Goal: Task Accomplishment & Management: Manage account settings

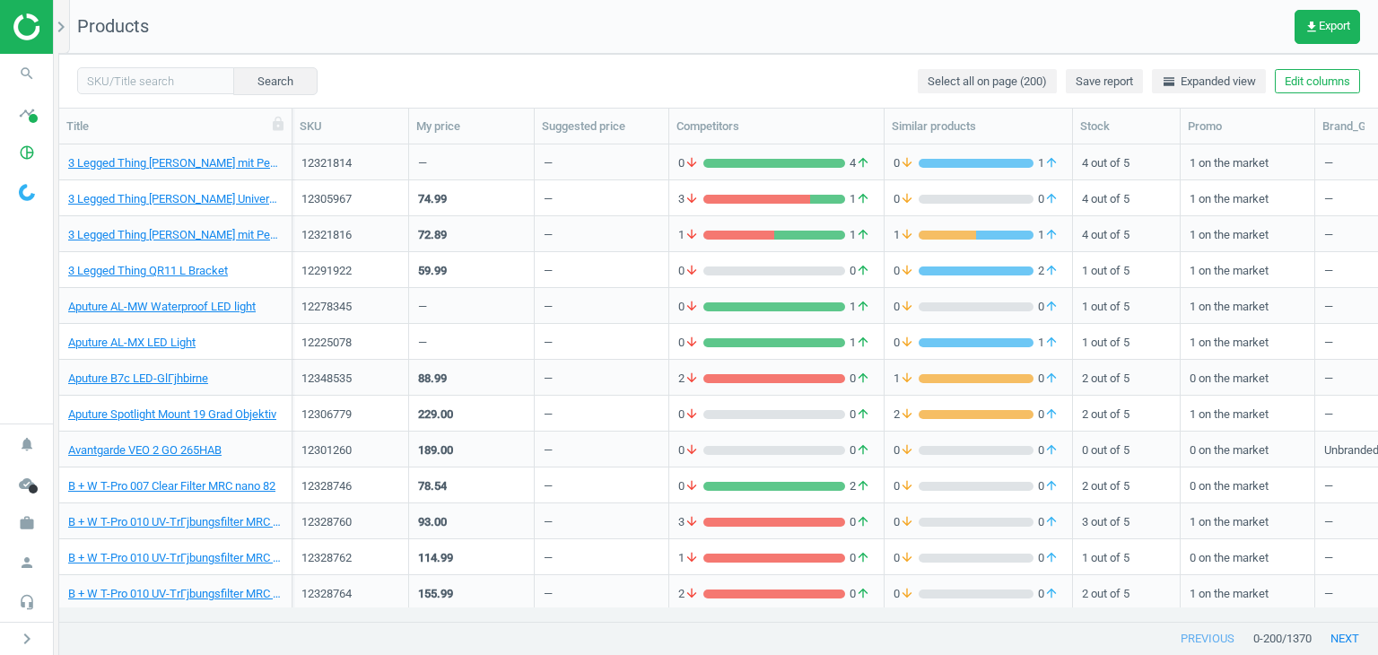
scroll to position [449, 1304]
click at [36, 529] on icon "work" at bounding box center [27, 523] width 34 height 34
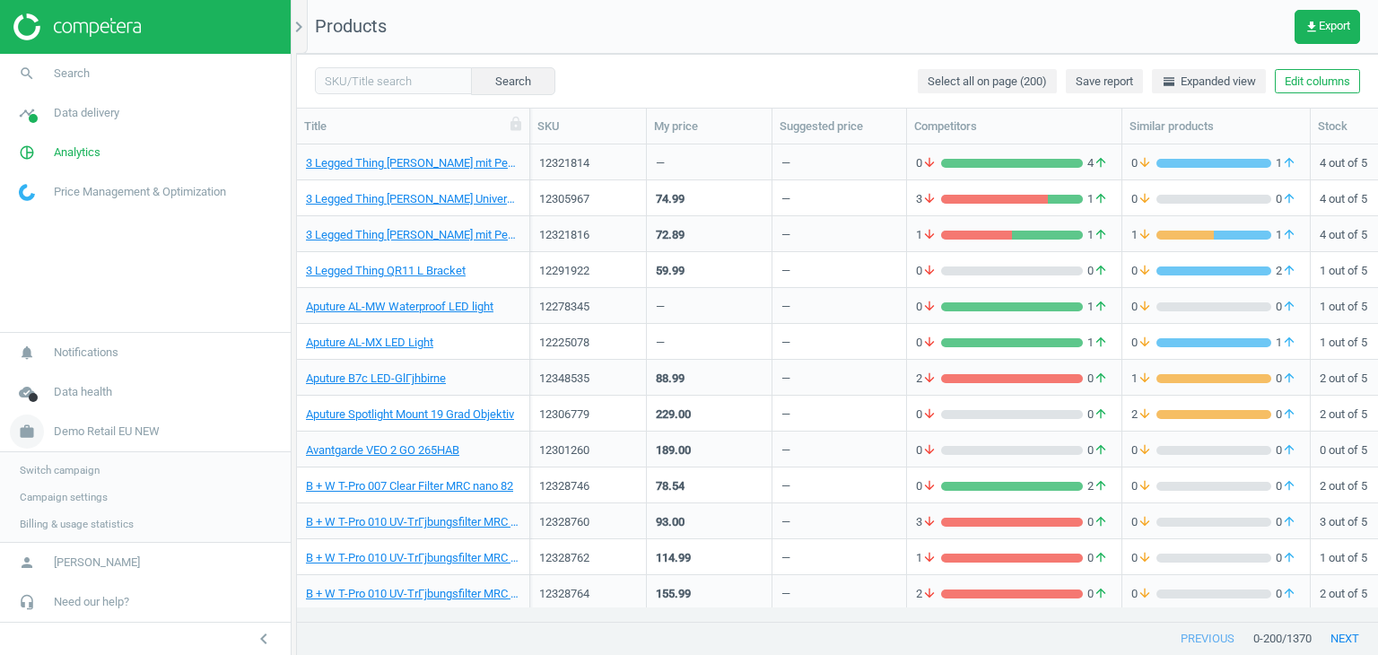
scroll to position [14, 14]
click at [72, 496] on span "Campaign settings" at bounding box center [64, 497] width 88 height 14
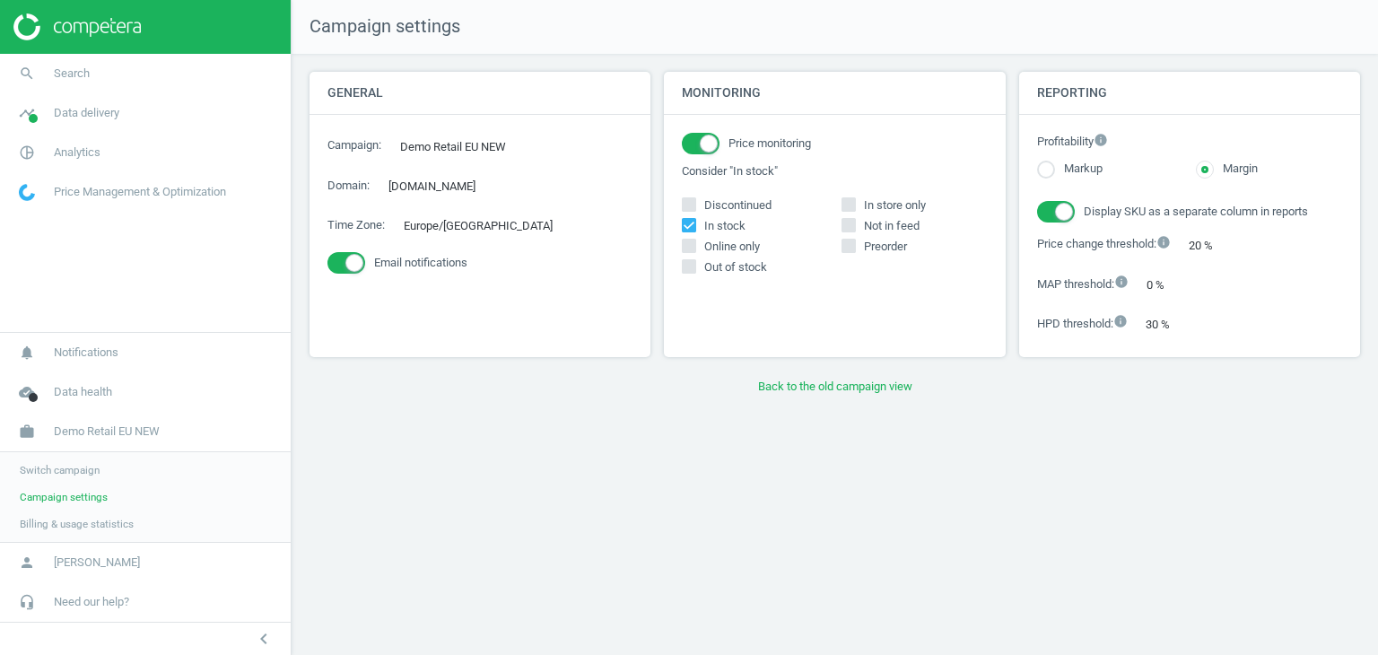
click at [74, 474] on span "Switch campaign" at bounding box center [60, 470] width 80 height 14
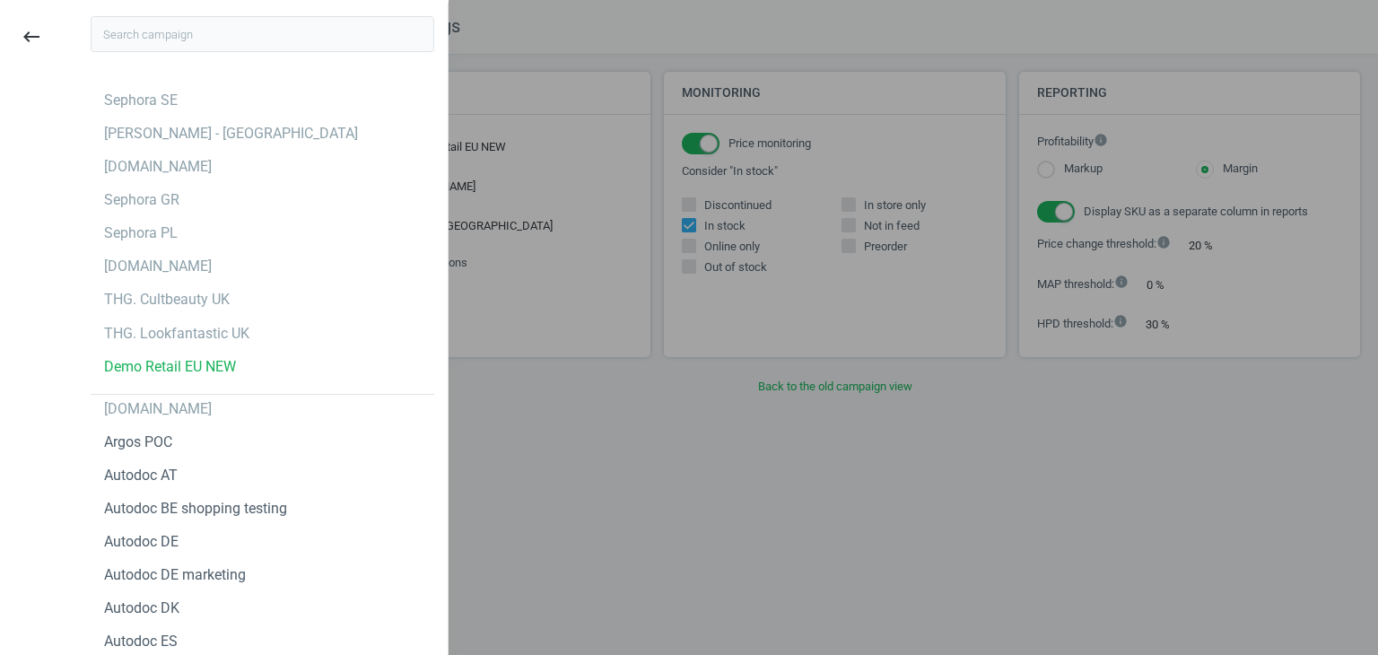
click at [255, 22] on input "text" at bounding box center [263, 34] width 344 height 36
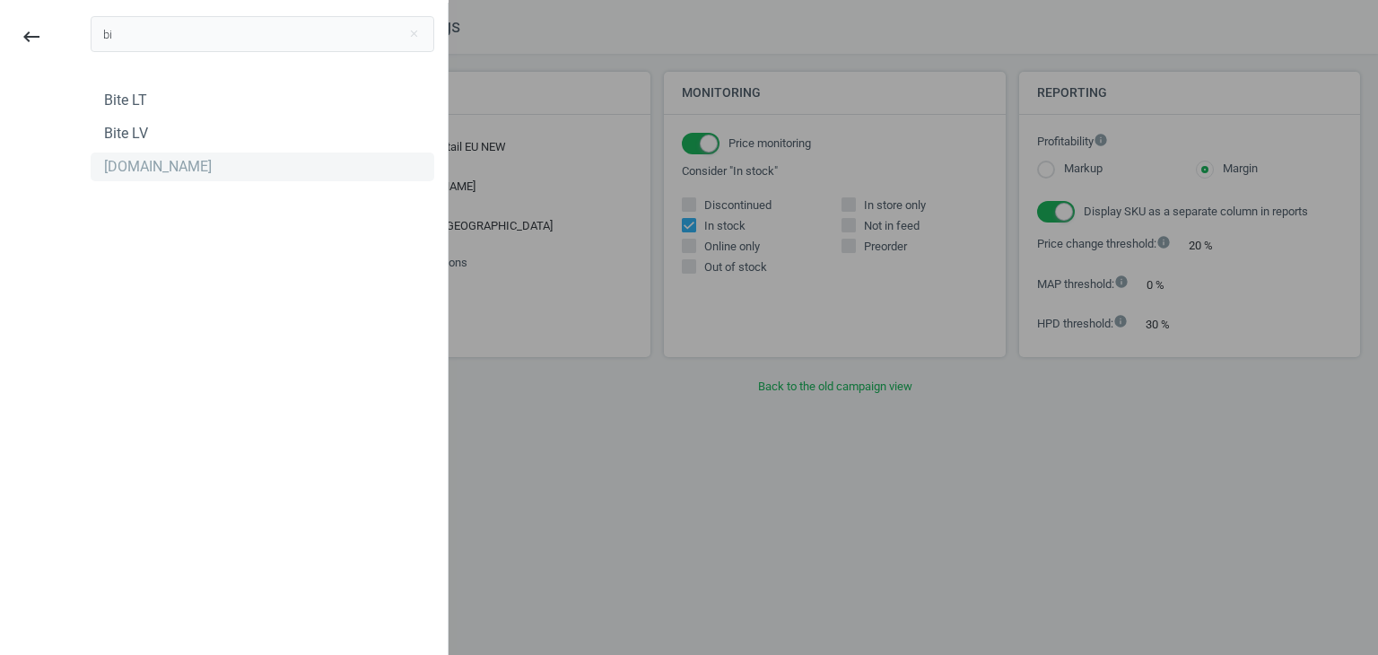
type input "bi"
click at [172, 159] on div "[DOMAIN_NAME]" at bounding box center [263, 166] width 344 height 29
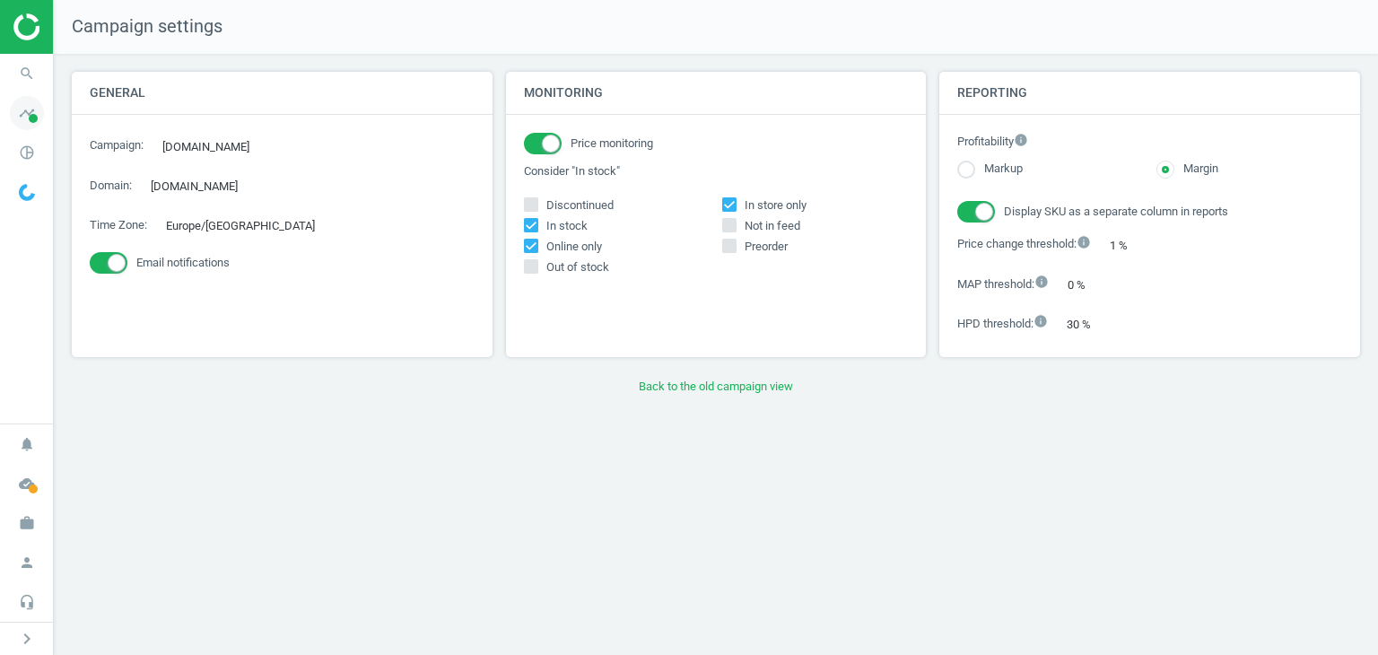
click at [40, 126] on span "timeline" at bounding box center [27, 112] width 54 height 39
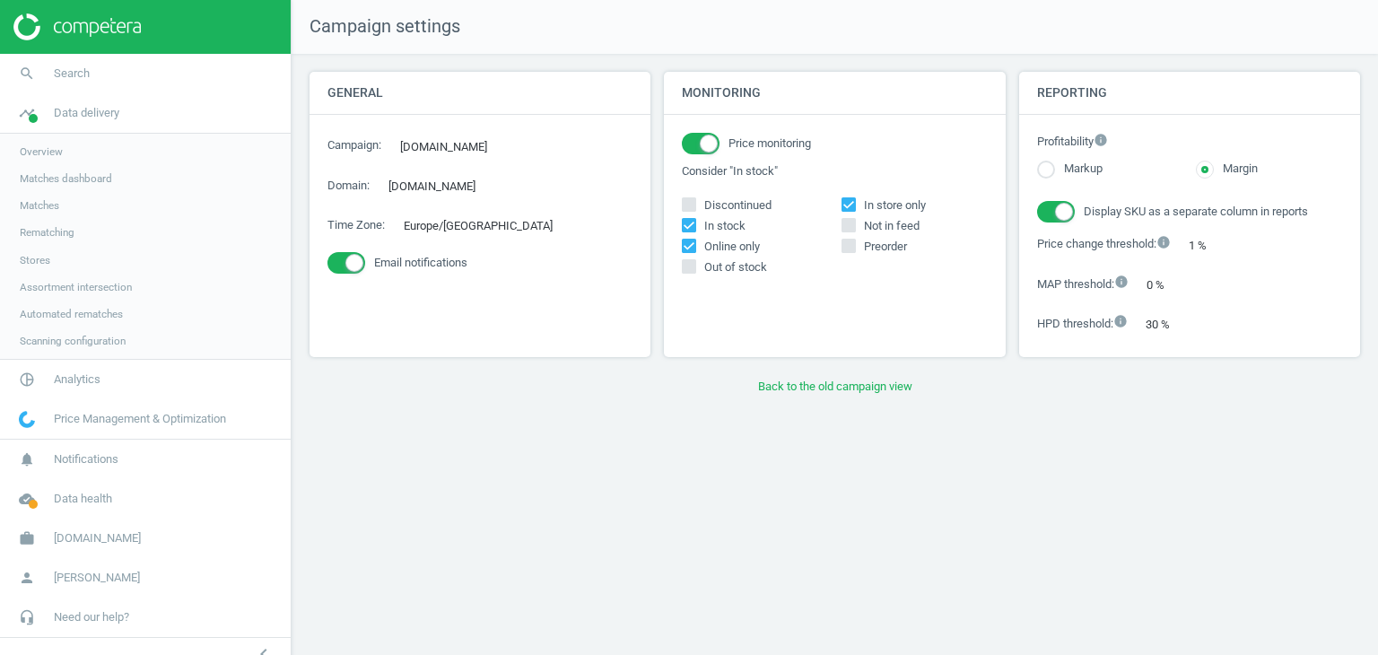
click at [44, 205] on span "Matches" at bounding box center [39, 205] width 39 height 14
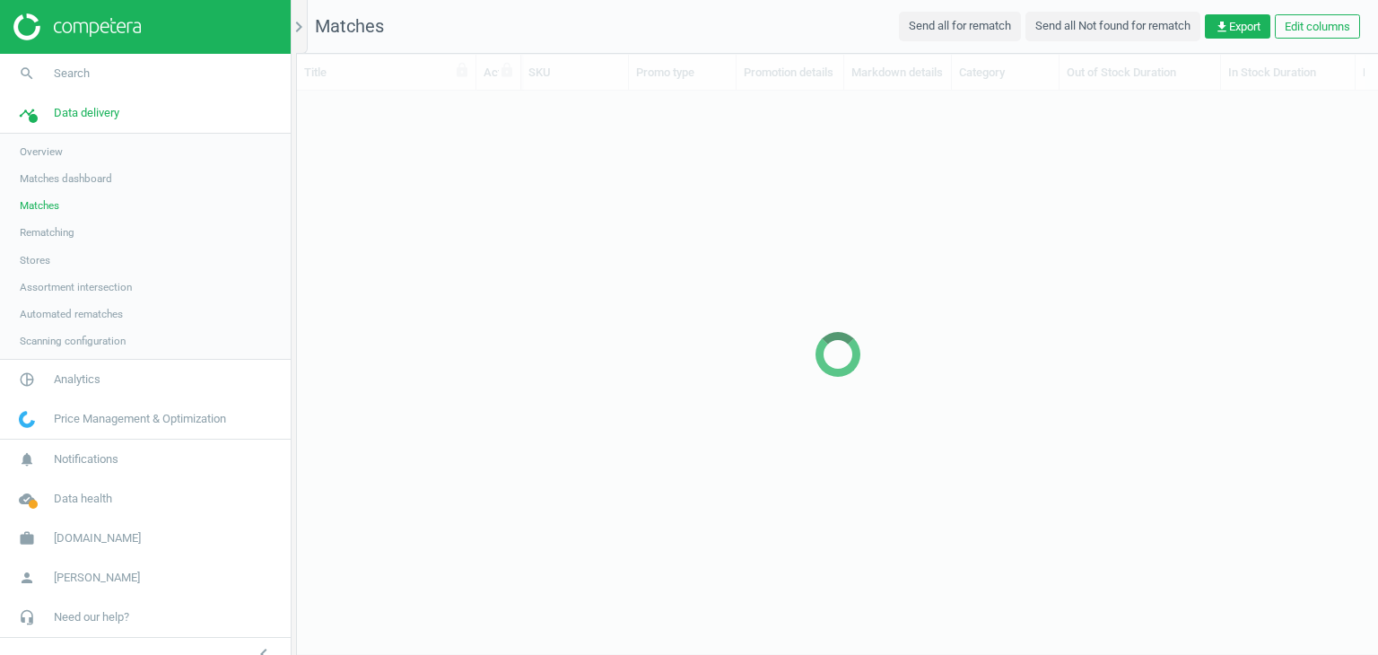
scroll to position [503, 1067]
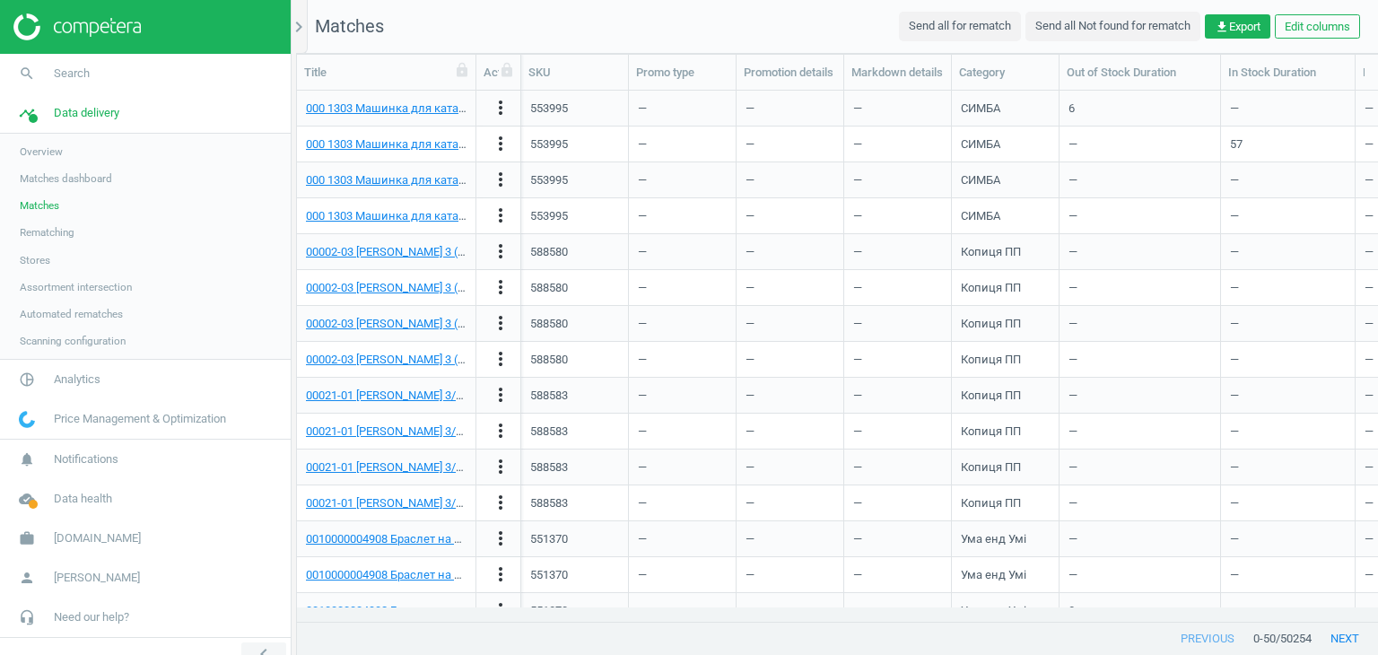
click at [261, 643] on icon "chevron_left" at bounding box center [264, 654] width 22 height 22
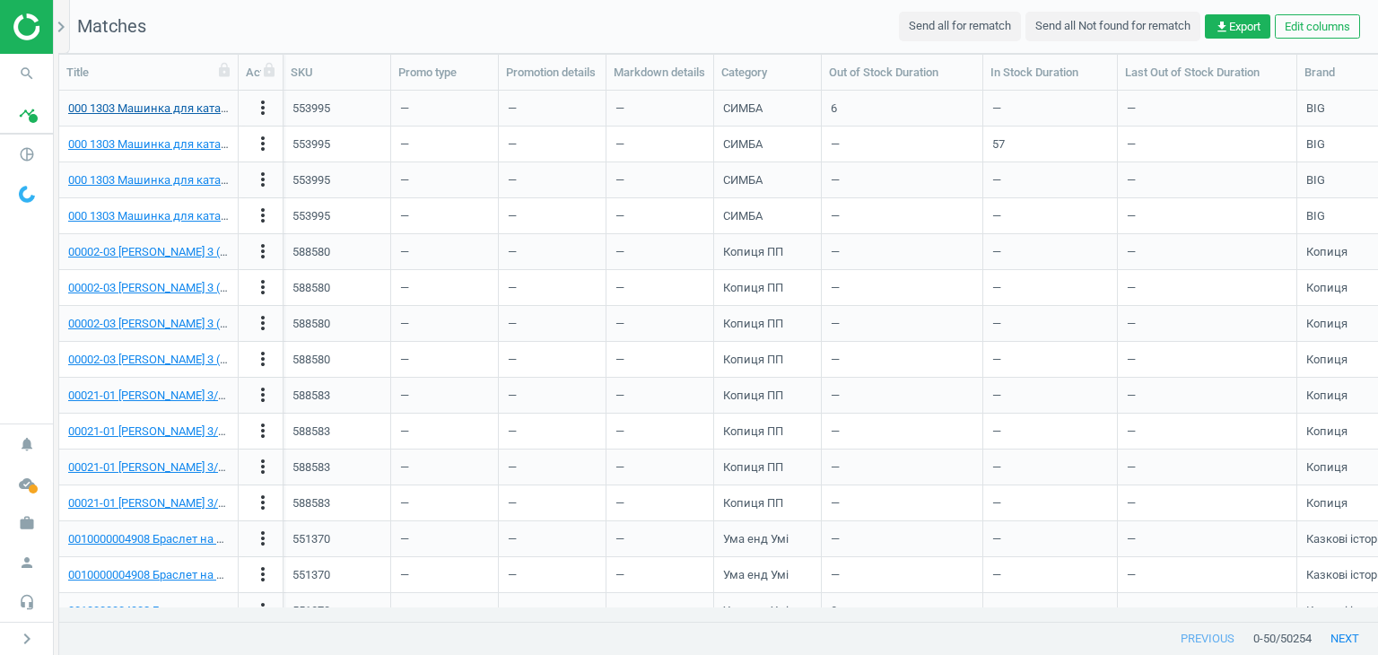
scroll to position [503, 1304]
click at [57, 26] on icon "chevron_right" at bounding box center [61, 27] width 22 height 22
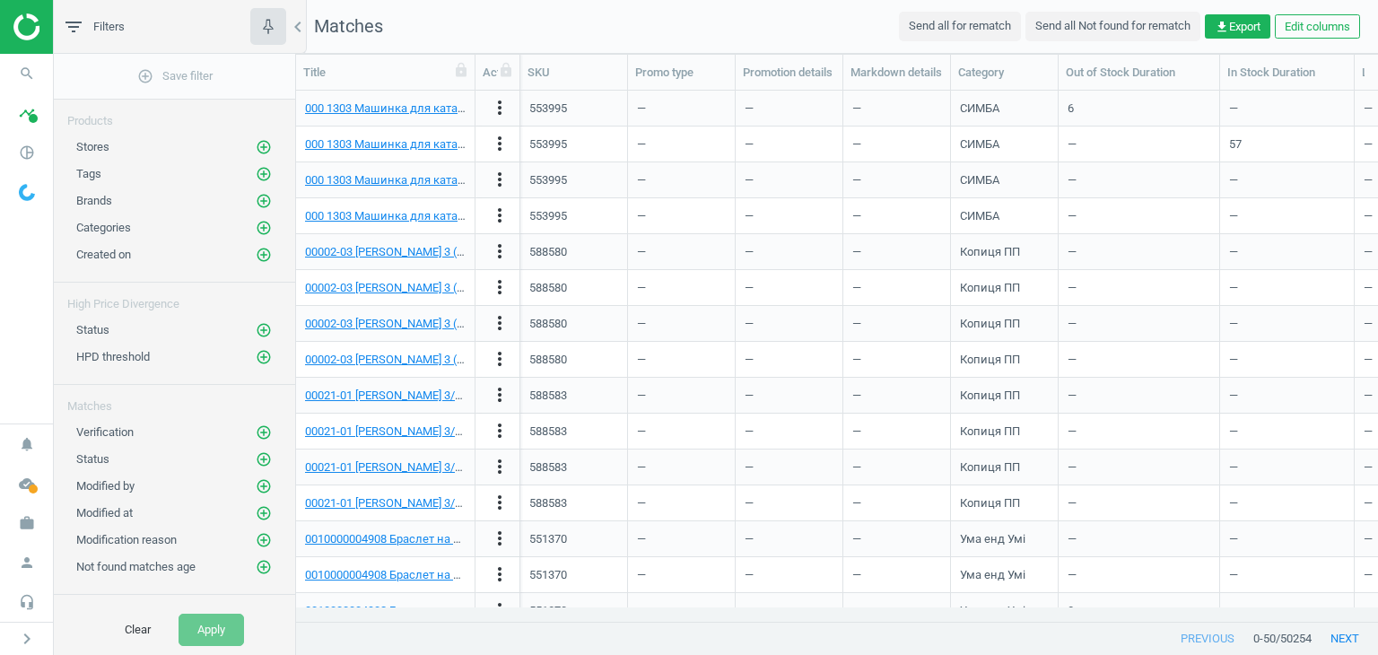
click at [259, 152] on div "Stores add_circle_outline" at bounding box center [174, 142] width 241 height 27
click at [256, 143] on icon "add_circle_outline" at bounding box center [264, 147] width 16 height 16
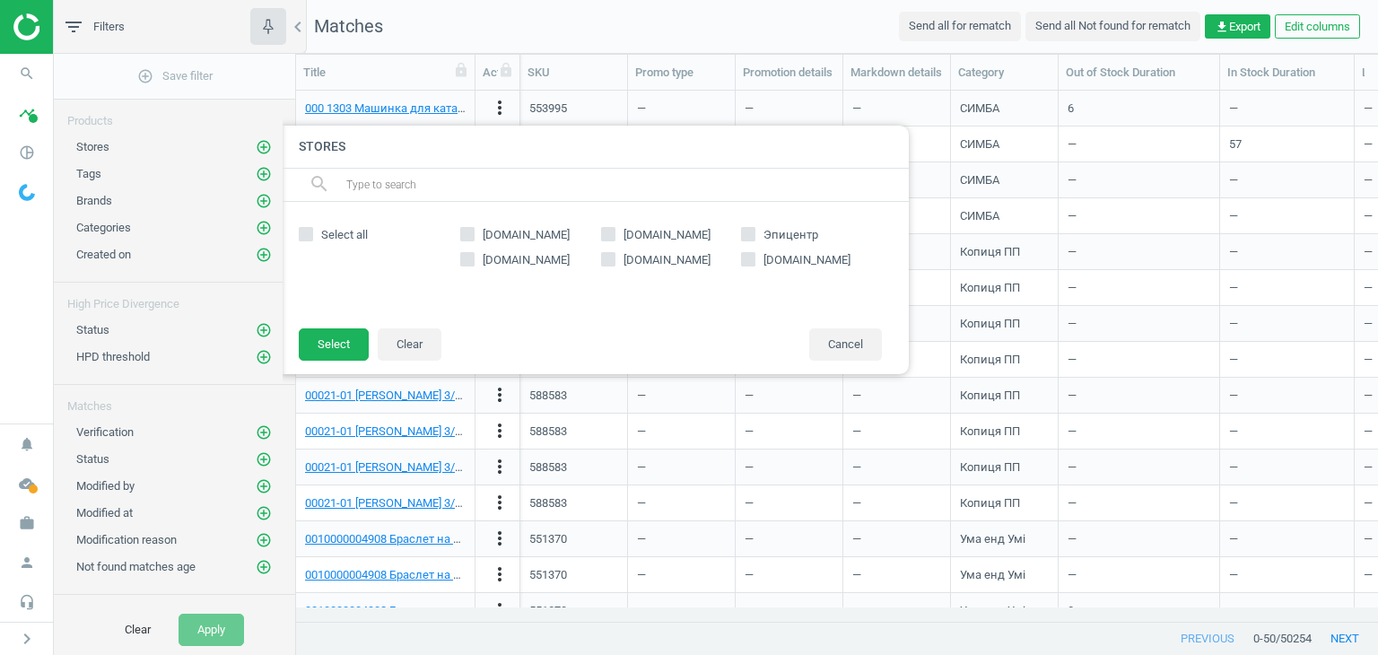
click at [538, 230] on span "[DOMAIN_NAME]" at bounding box center [526, 235] width 94 height 16
click at [474, 230] on input "[DOMAIN_NAME]" at bounding box center [468, 235] width 12 height 12
checkbox input "true"
click at [341, 343] on button "Select" at bounding box center [334, 344] width 70 height 32
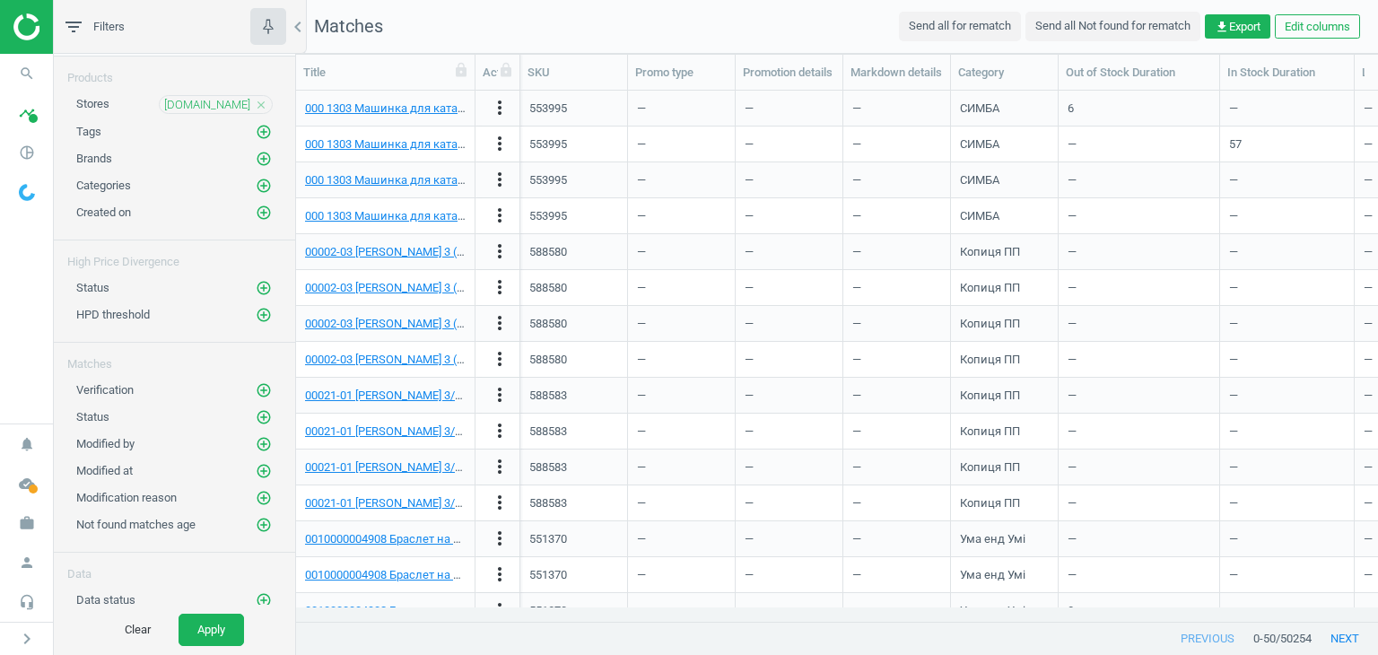
scroll to position [67, 0]
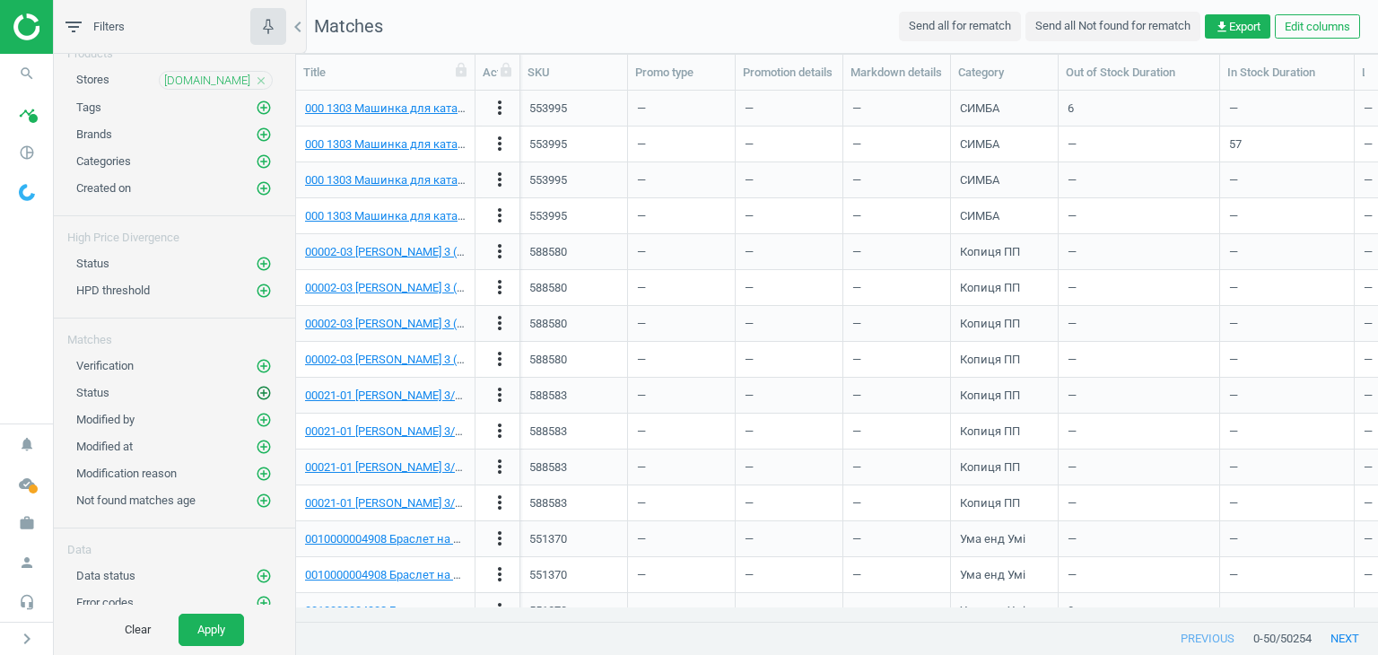
click at [256, 389] on icon "add_circle_outline" at bounding box center [264, 393] width 16 height 16
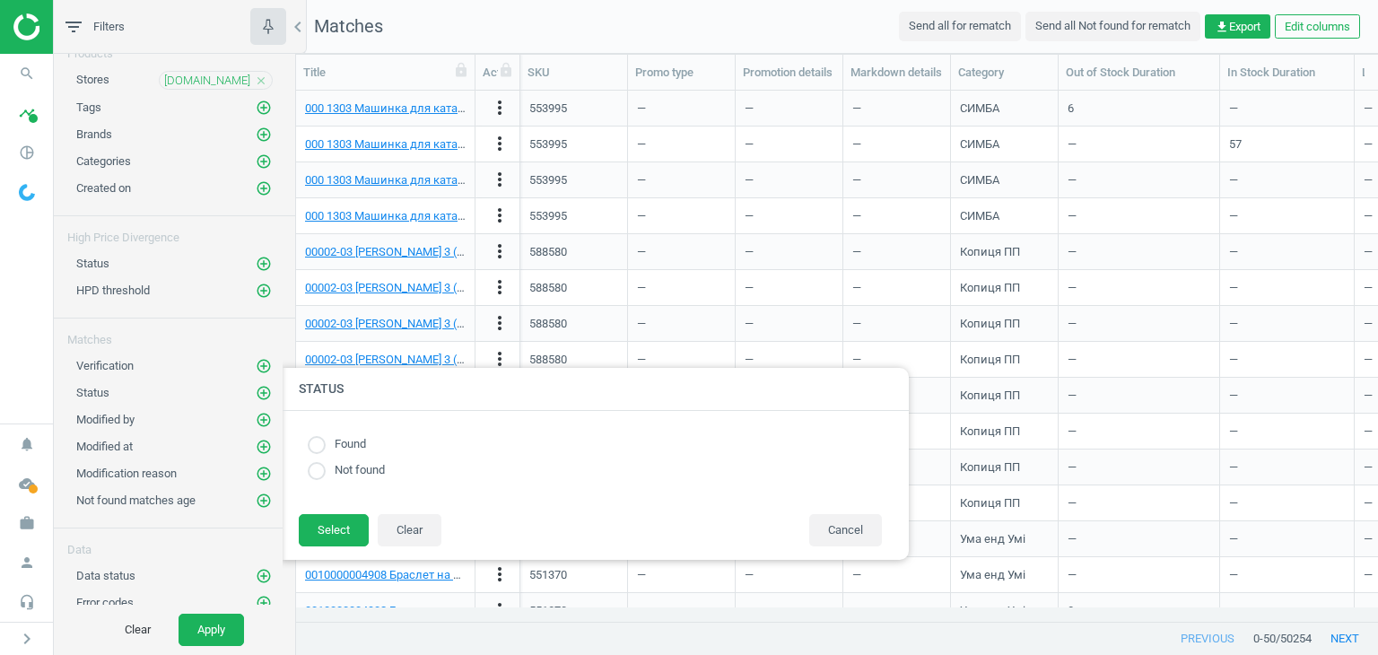
click at [349, 442] on label "Found" at bounding box center [346, 444] width 40 height 17
click at [318, 441] on input "radio" at bounding box center [317, 445] width 18 height 18
radio input "true"
click at [338, 536] on button "Select" at bounding box center [334, 530] width 70 height 32
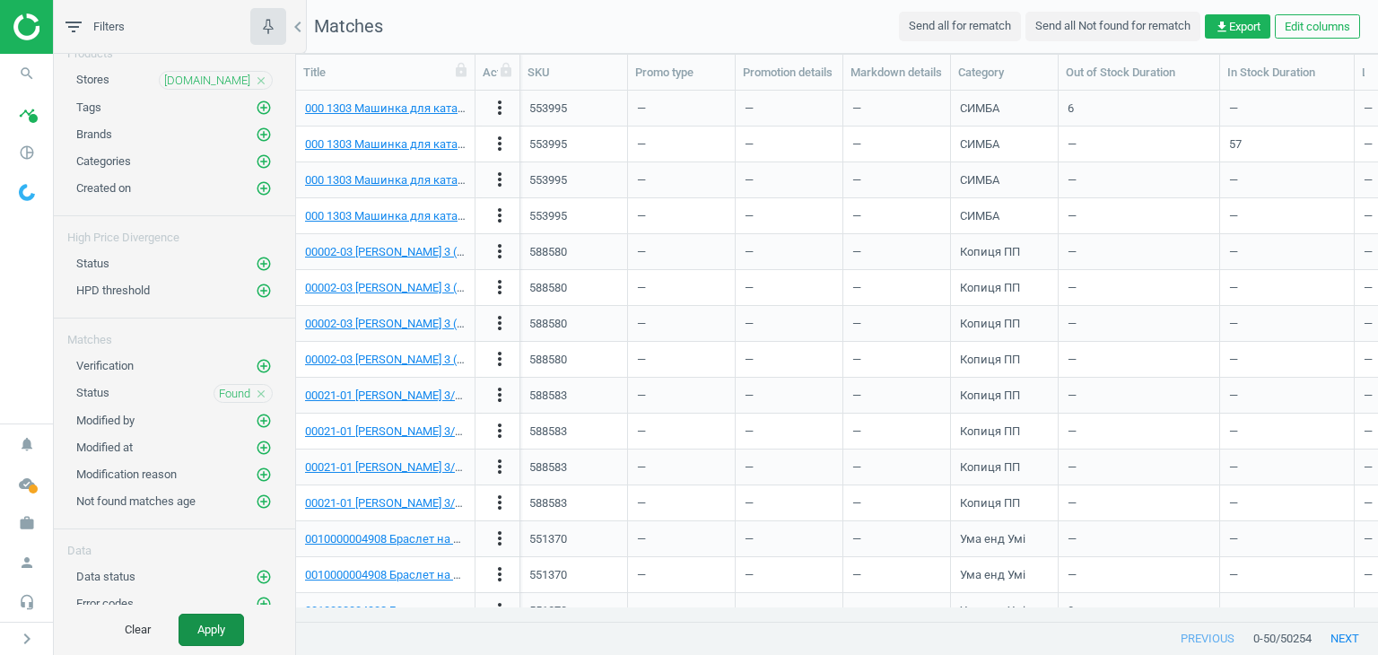
click at [229, 629] on button "Apply" at bounding box center [211, 630] width 65 height 32
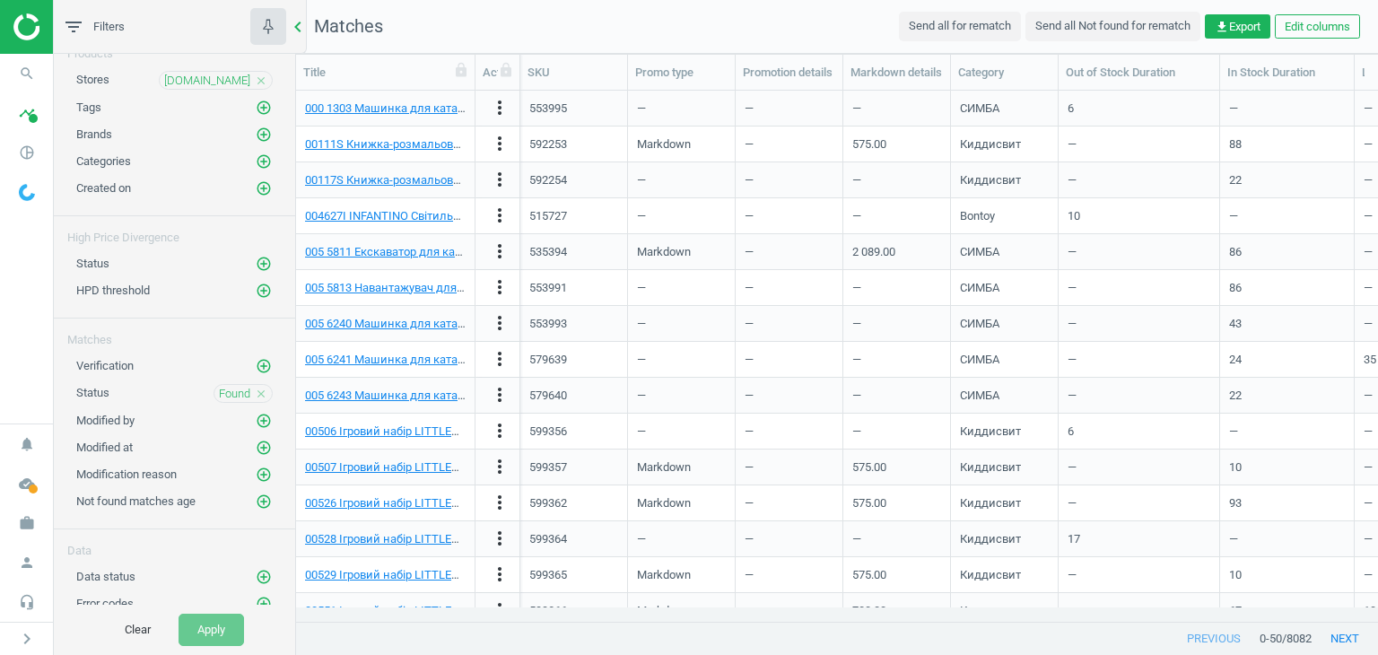
click at [299, 22] on icon "chevron_left" at bounding box center [298, 27] width 22 height 22
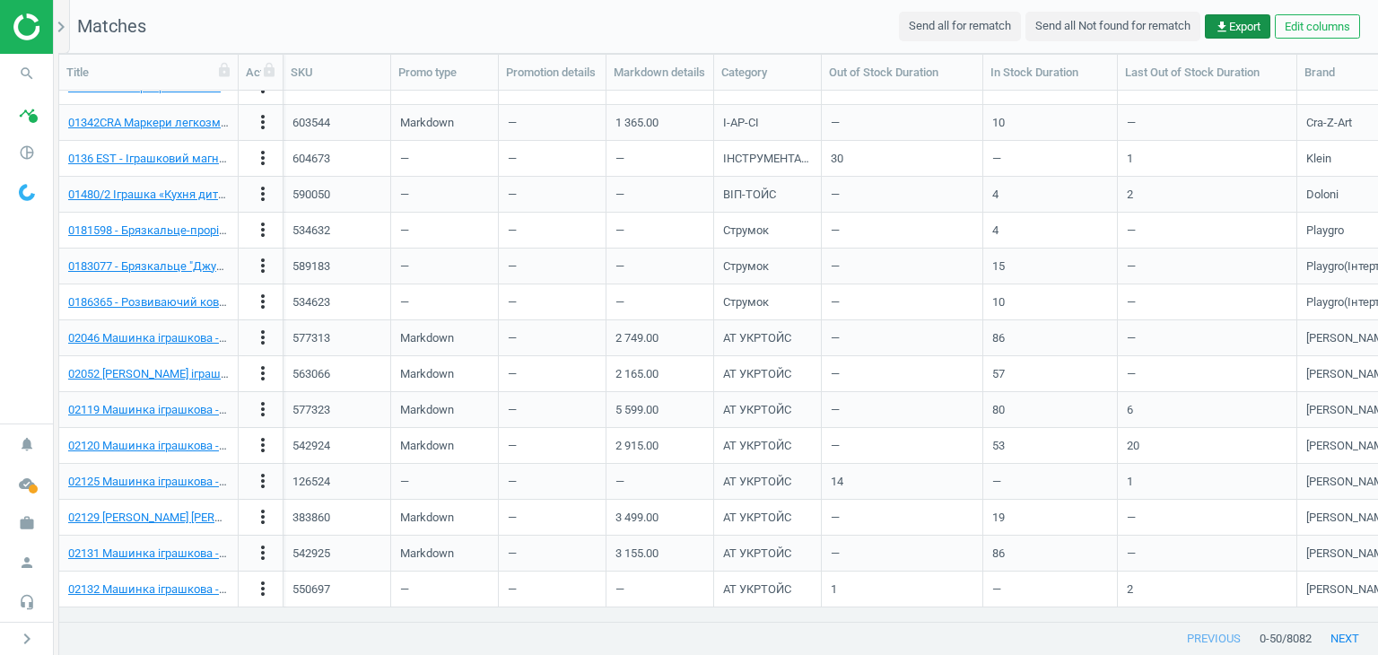
click at [1229, 33] on span "get_app Export" at bounding box center [1238, 27] width 46 height 16
click at [1088, 63] on label "Excel" at bounding box center [1085, 63] width 45 height 16
click at [1075, 63] on input "Excel" at bounding box center [1069, 61] width 12 height 12
radio input "true"
click at [999, 62] on label "CSV" at bounding box center [985, 63] width 39 height 16
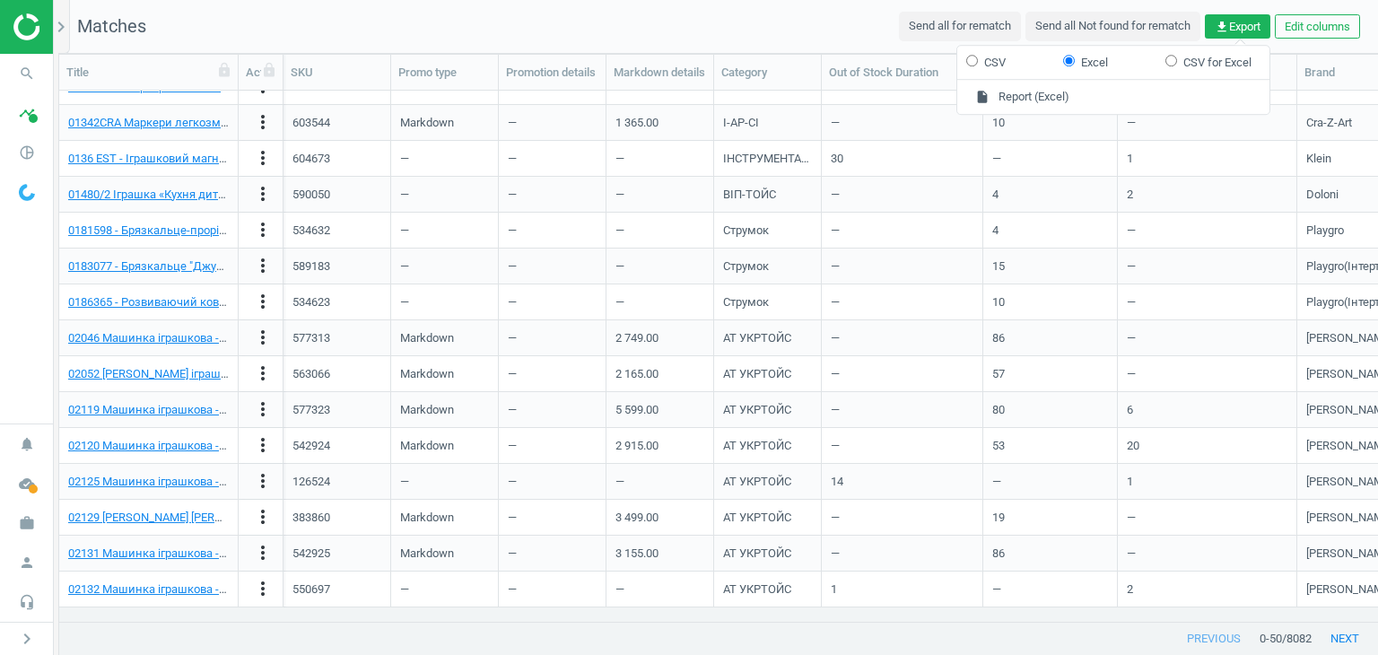
click at [978, 62] on input "CSV" at bounding box center [972, 61] width 12 height 12
radio input "true"
click at [797, 13] on nav "Matches Send all for rematch Send all Not found for rematch get_app Export Edit…" at bounding box center [718, 27] width 1319 height 54
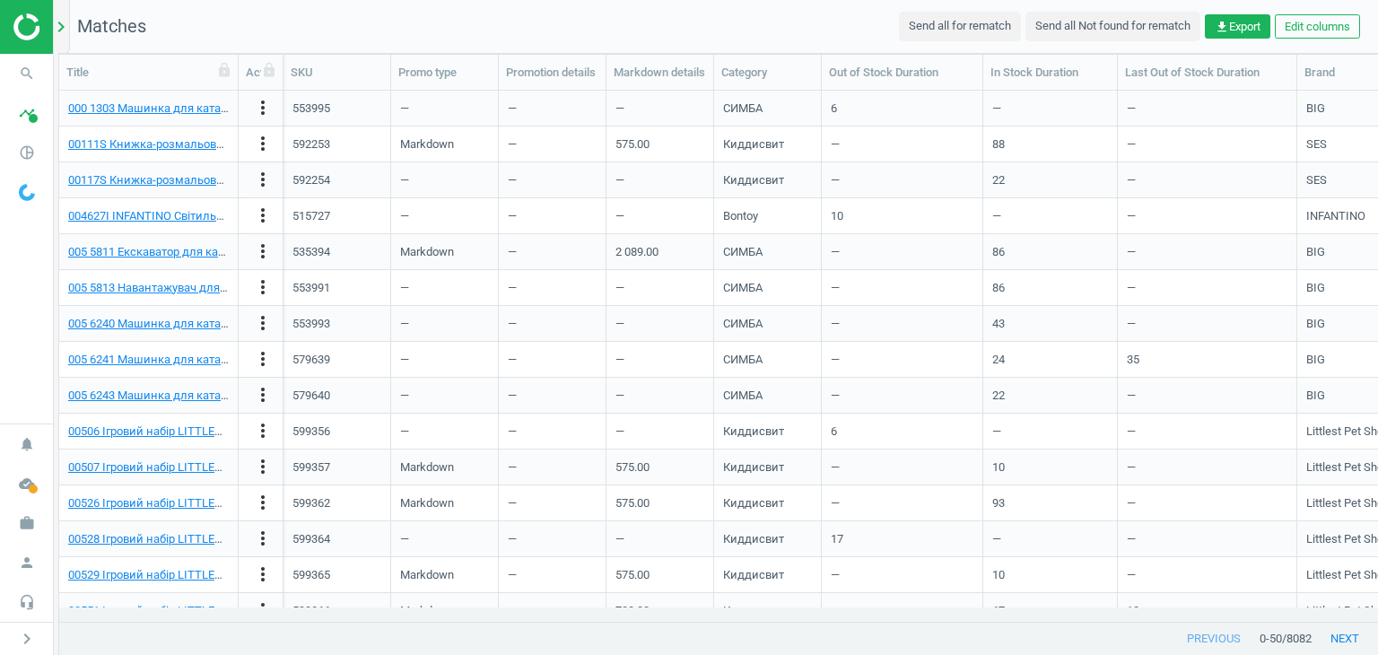
click at [54, 22] on icon "chevron_right" at bounding box center [61, 27] width 22 height 22
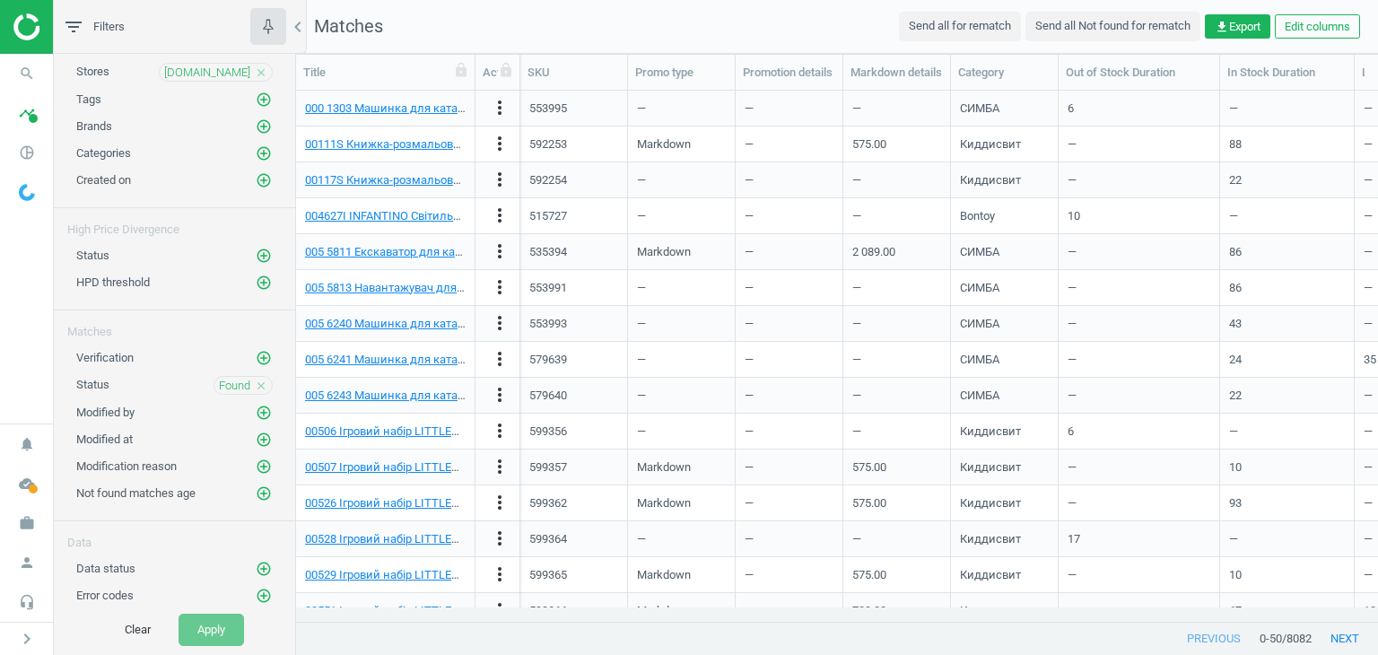
scroll to position [68, 0]
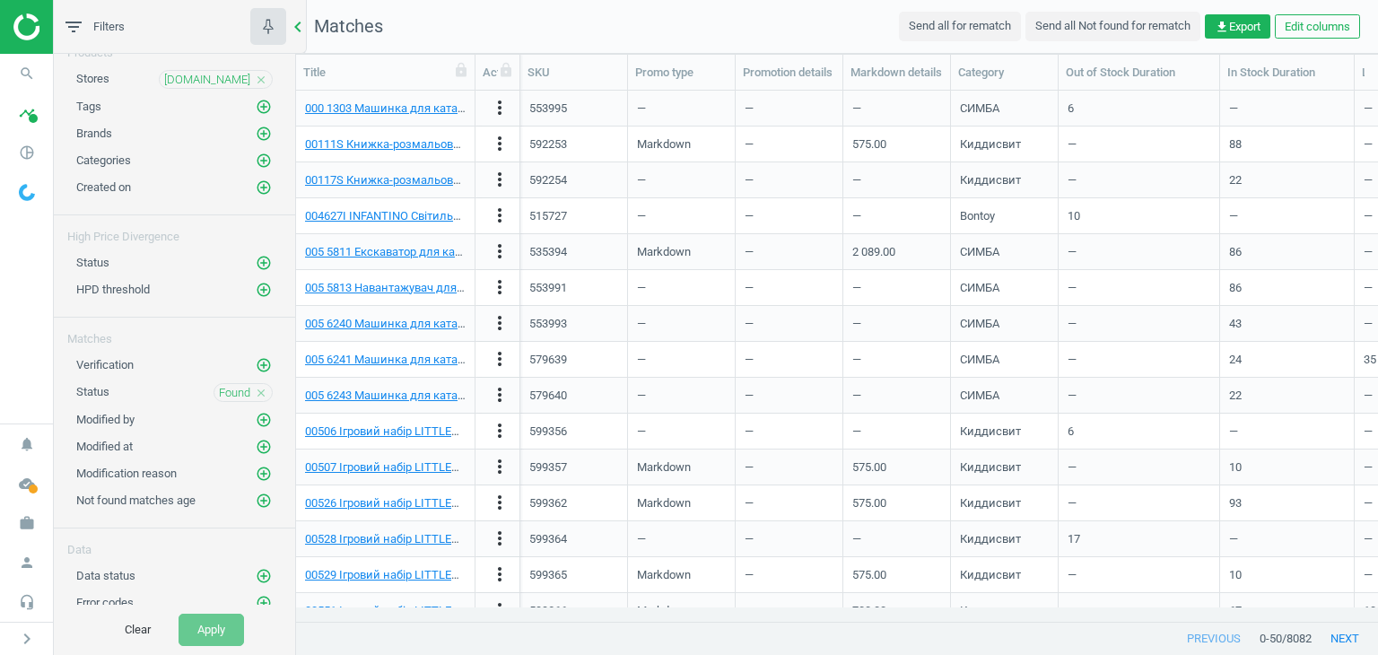
click at [301, 22] on icon "chevron_left" at bounding box center [298, 27] width 22 height 22
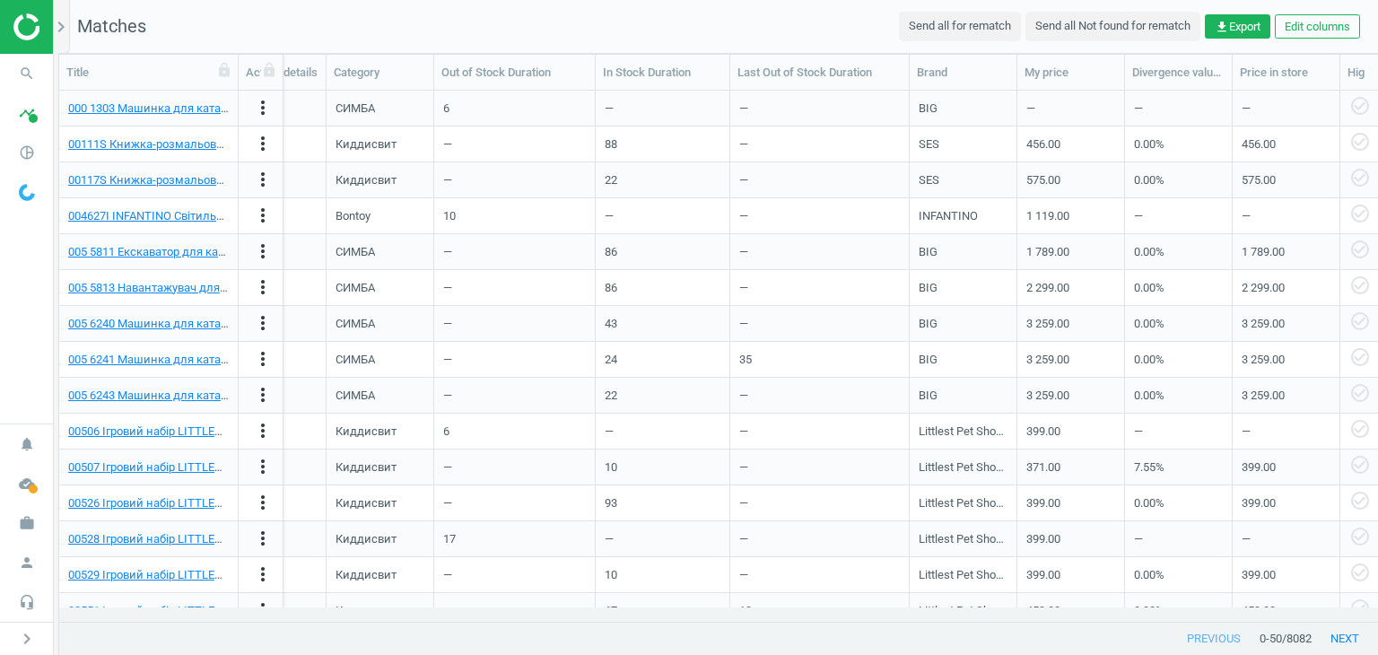
scroll to position [0, 739]
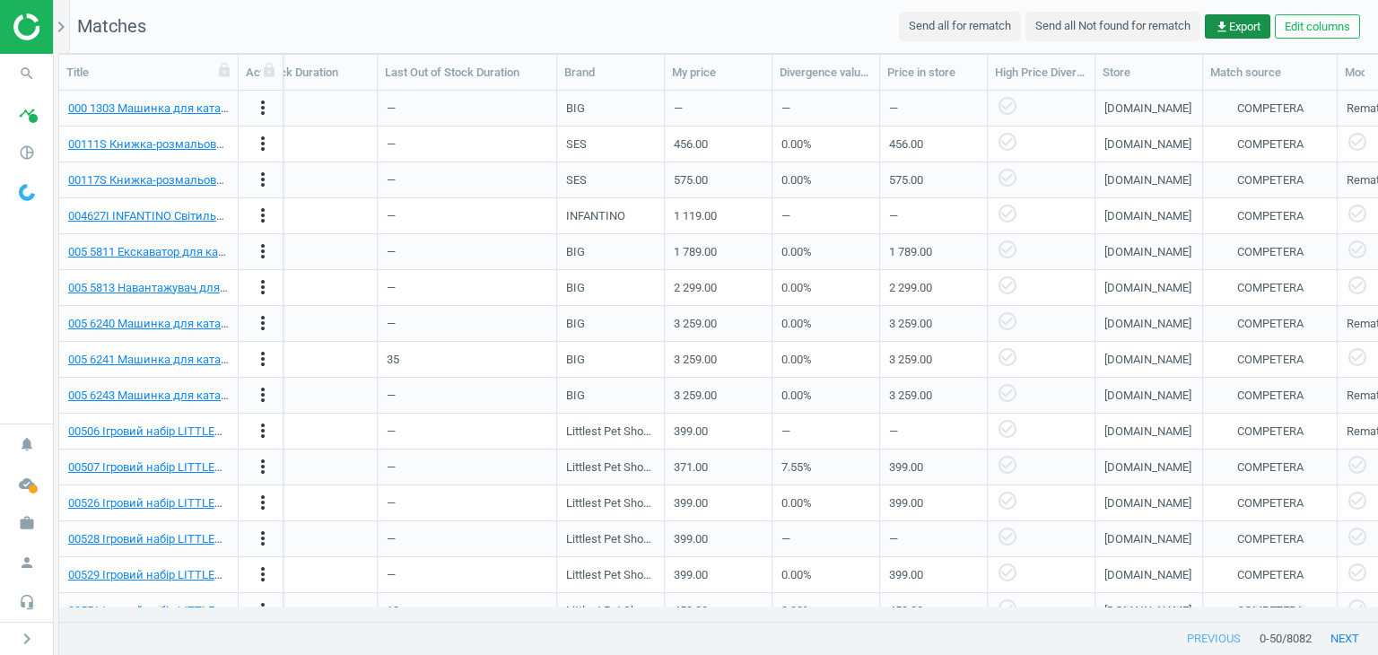
click at [1247, 25] on span "get_app Export" at bounding box center [1238, 27] width 46 height 16
click at [23, 109] on icon "timeline" at bounding box center [27, 113] width 34 height 34
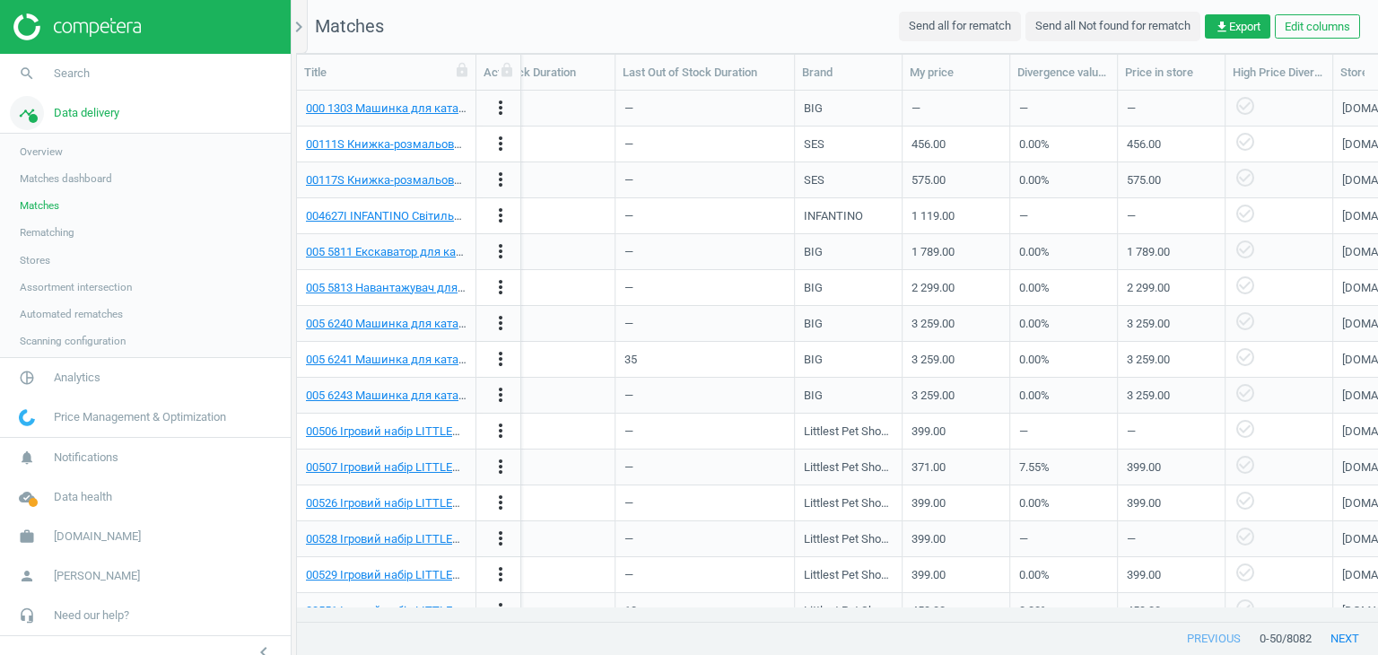
scroll to position [14, 14]
click at [75, 118] on span "Data delivery" at bounding box center [86, 113] width 65 height 16
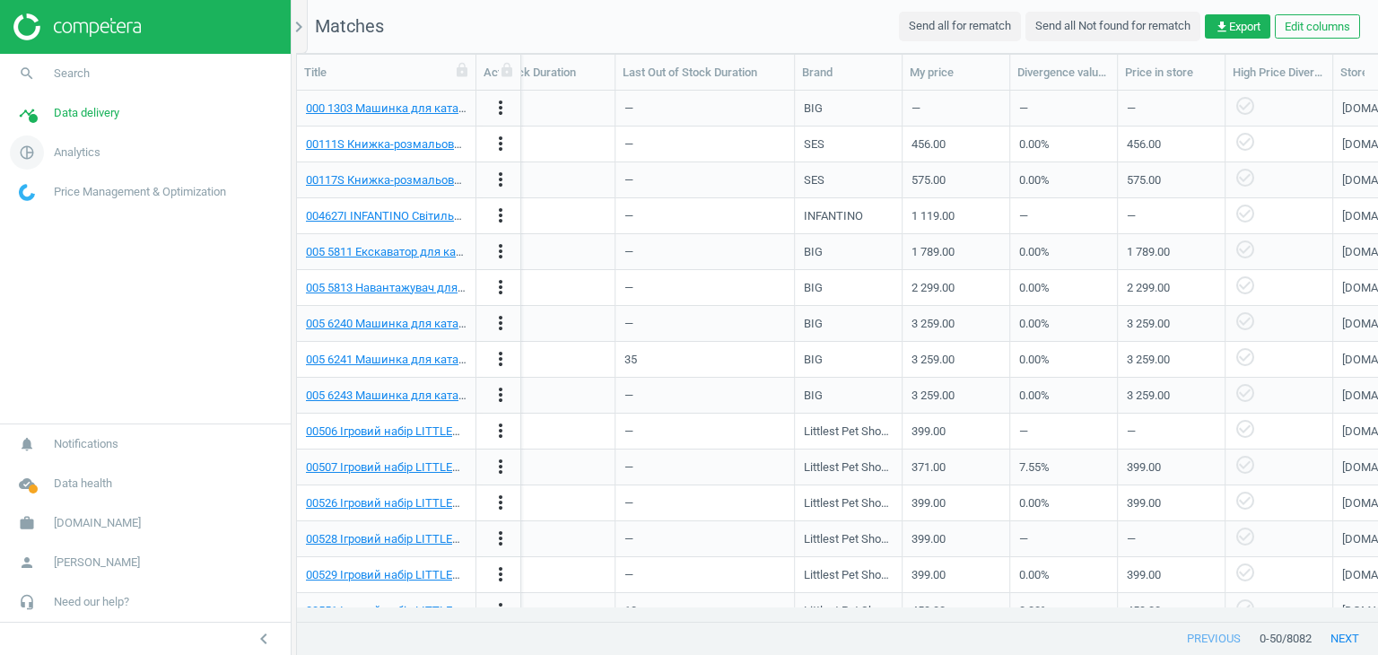
click at [77, 160] on span "Analytics" at bounding box center [77, 152] width 47 height 16
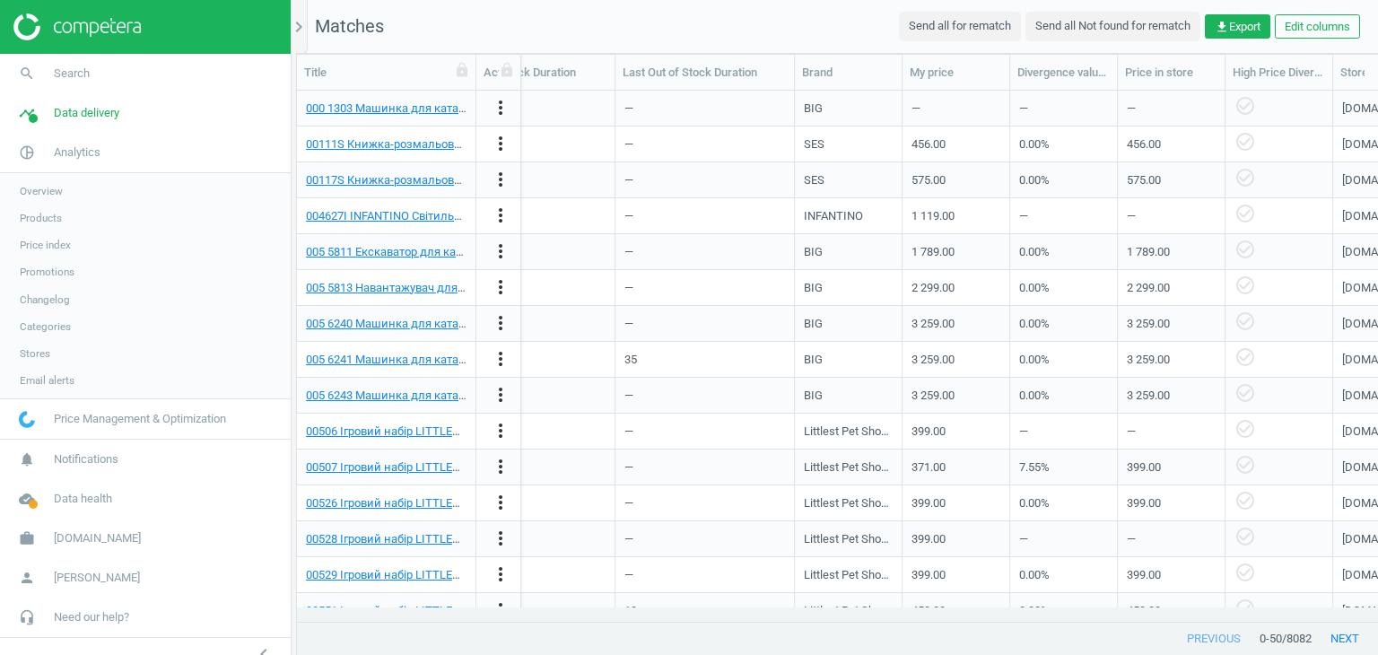
click at [47, 214] on span "Products" at bounding box center [41, 218] width 42 height 14
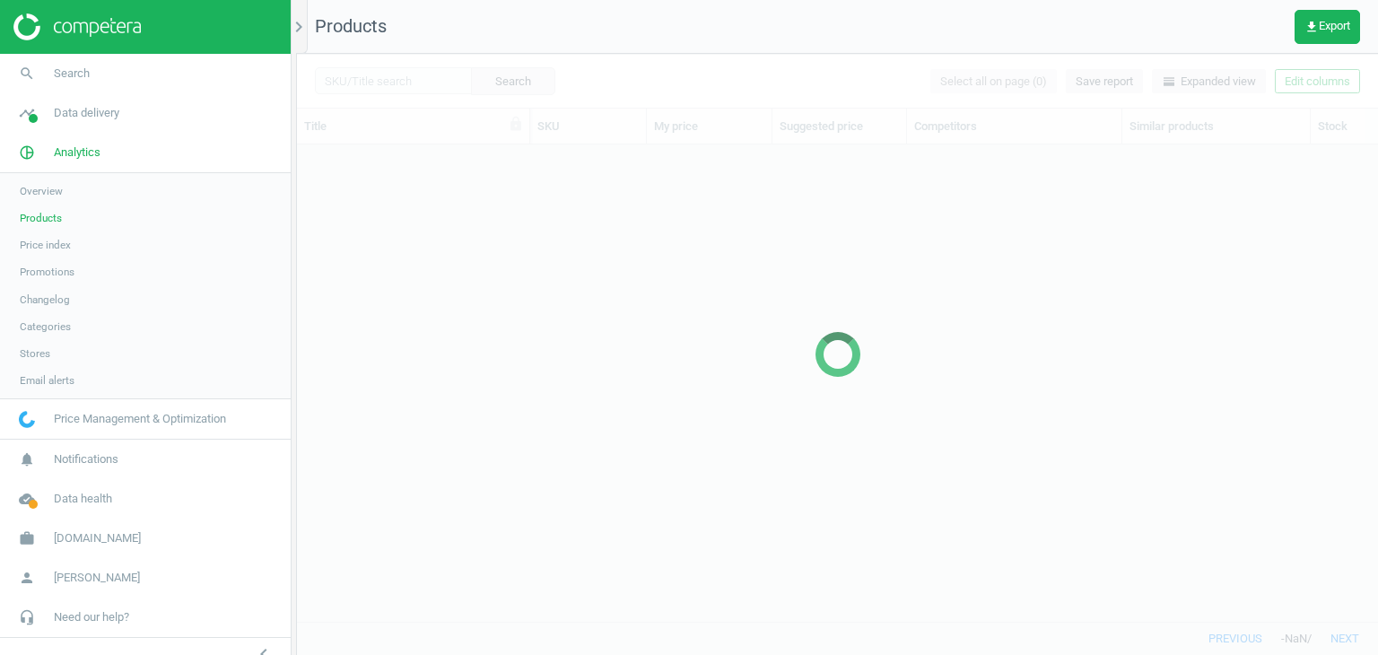
scroll to position [449, 1067]
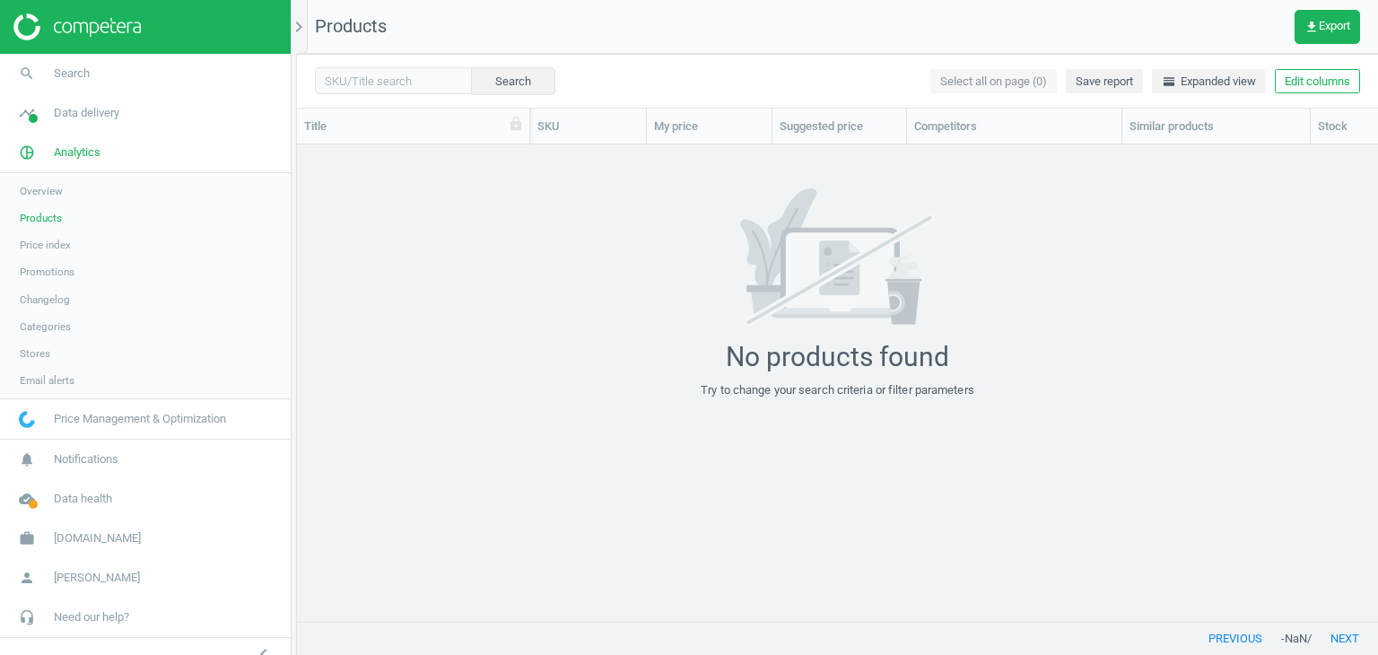
click at [68, 213] on link "Products" at bounding box center [145, 218] width 291 height 27
